Goal: Task Accomplishment & Management: Complete application form

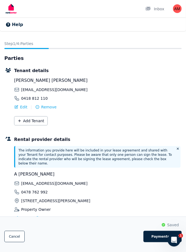
scroll to position [14, 0]
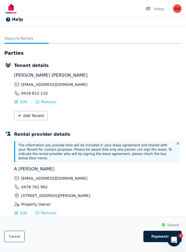
click at [157, 239] on span "Payments" at bounding box center [160, 236] width 30 height 4
select select "**********"
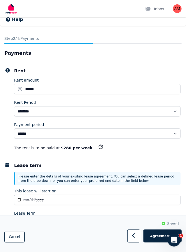
scroll to position [0, 0]
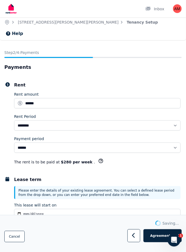
select select "**********"
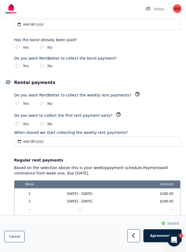
scroll to position [330, 0]
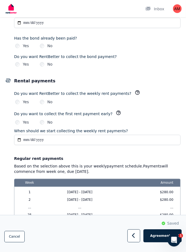
click at [158, 238] on span "Agreement" at bounding box center [160, 235] width 30 height 4
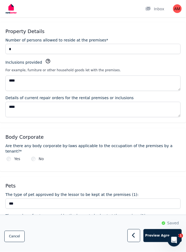
scroll to position [250, 0]
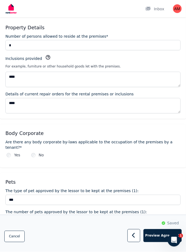
click at [157, 242] on button "Preview Agreement" at bounding box center [162, 235] width 38 height 13
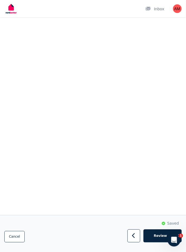
scroll to position [238, 0]
click at [159, 238] on span "Review" at bounding box center [160, 235] width 30 height 4
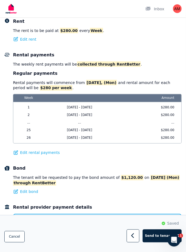
scroll to position [0, 0]
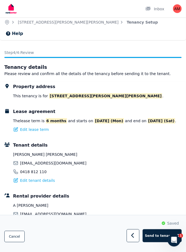
click at [158, 238] on span "Send to tenants" at bounding box center [159, 235] width 30 height 4
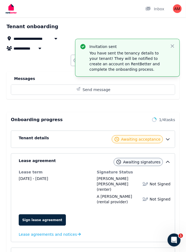
scroll to position [43, 0]
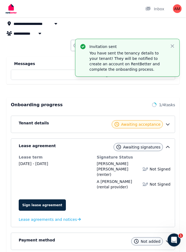
click at [45, 199] on link "Sign lease agreement" at bounding box center [42, 204] width 47 height 11
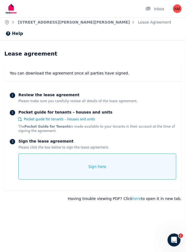
click at [101, 164] on span "Sign here" at bounding box center [97, 166] width 18 height 5
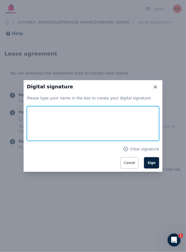
click at [54, 119] on input "text" at bounding box center [93, 123] width 132 height 35
type input "**********"
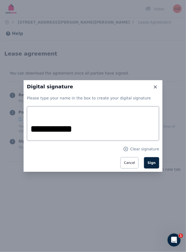
click at [155, 163] on span "Sign" at bounding box center [151, 163] width 8 height 4
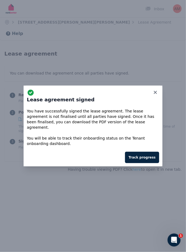
click at [145, 154] on button "Track progress" at bounding box center [142, 157] width 34 height 11
